Goal: Find contact information: Find contact information

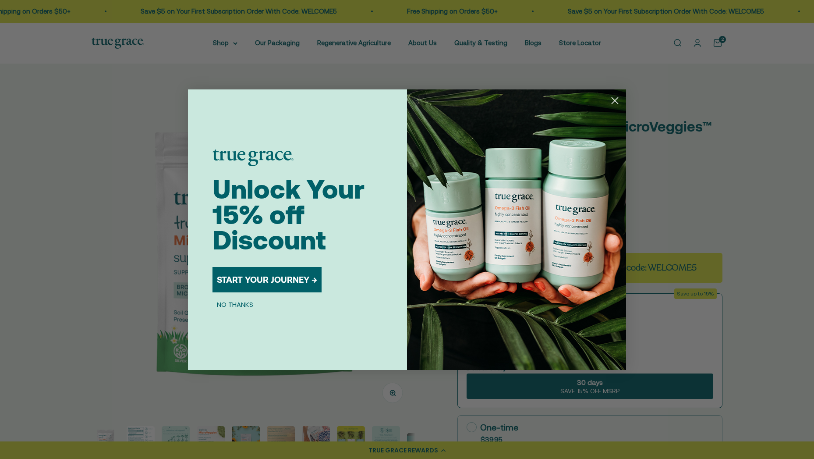
drag, startPoint x: 619, startPoint y: 99, endPoint x: 615, endPoint y: 95, distance: 5.0
click at [619, 99] on circle "Close dialog" at bounding box center [614, 100] width 14 height 14
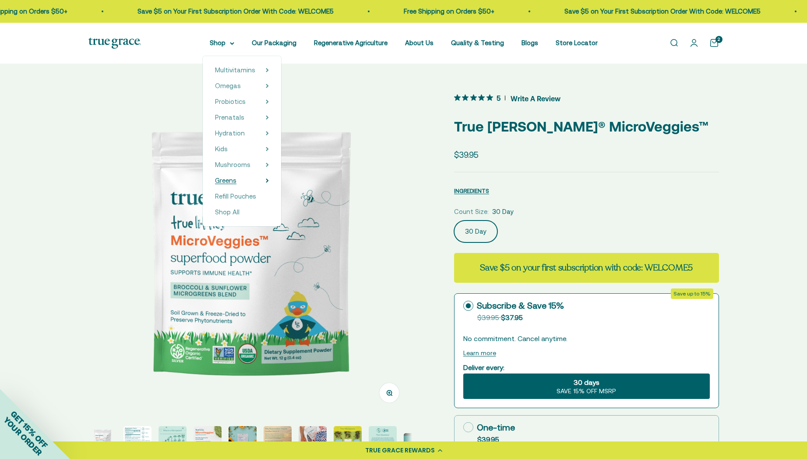
click at [232, 180] on span "Greens" at bounding box center [225, 179] width 21 height 7
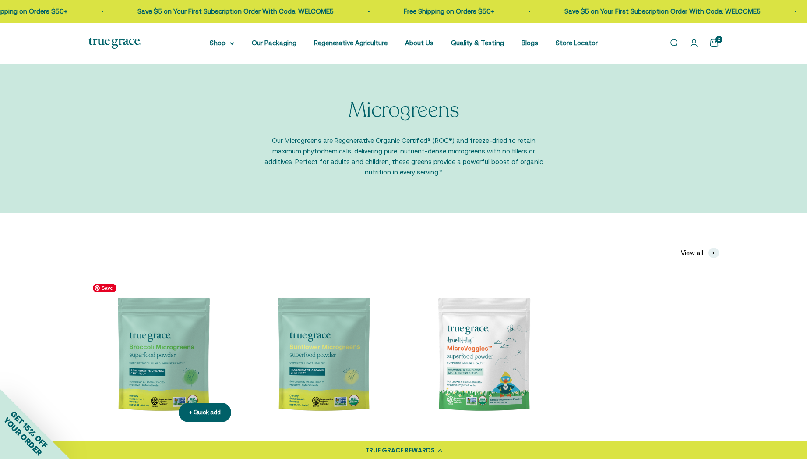
click at [178, 335] on img at bounding box center [163, 354] width 150 height 150
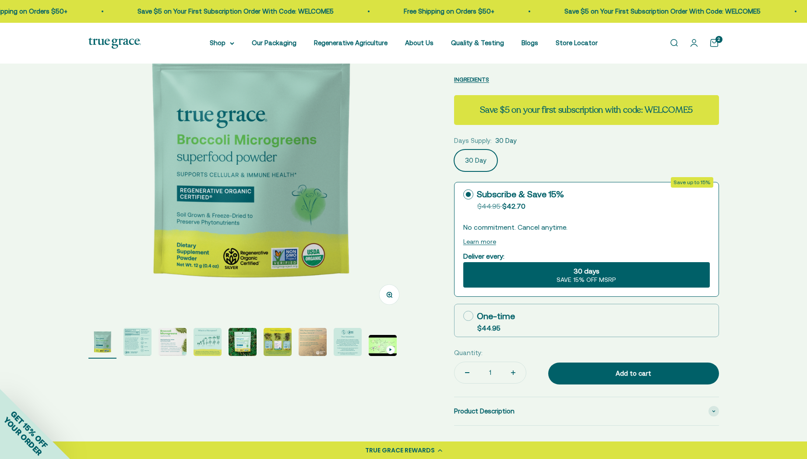
scroll to position [99, 0]
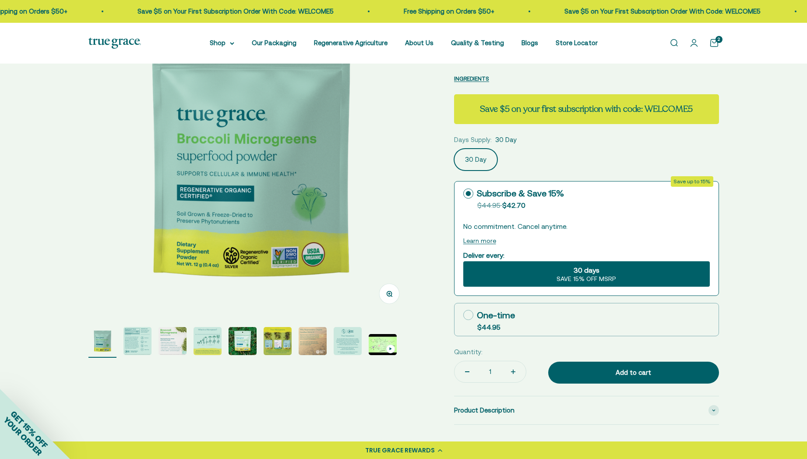
click at [135, 338] on img "Go to item 2" at bounding box center [138, 341] width 28 height 28
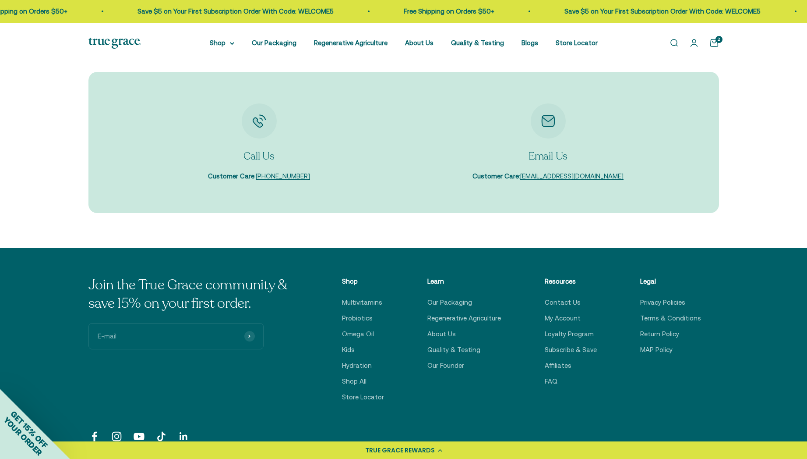
scroll to position [2128, 0]
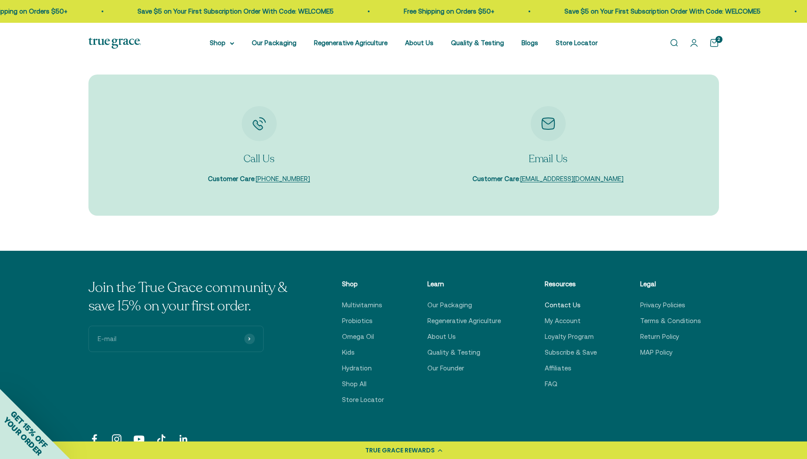
click at [559, 300] on link "Contact Us" at bounding box center [563, 305] width 36 height 11
